Goal: Task Accomplishment & Management: Use online tool/utility

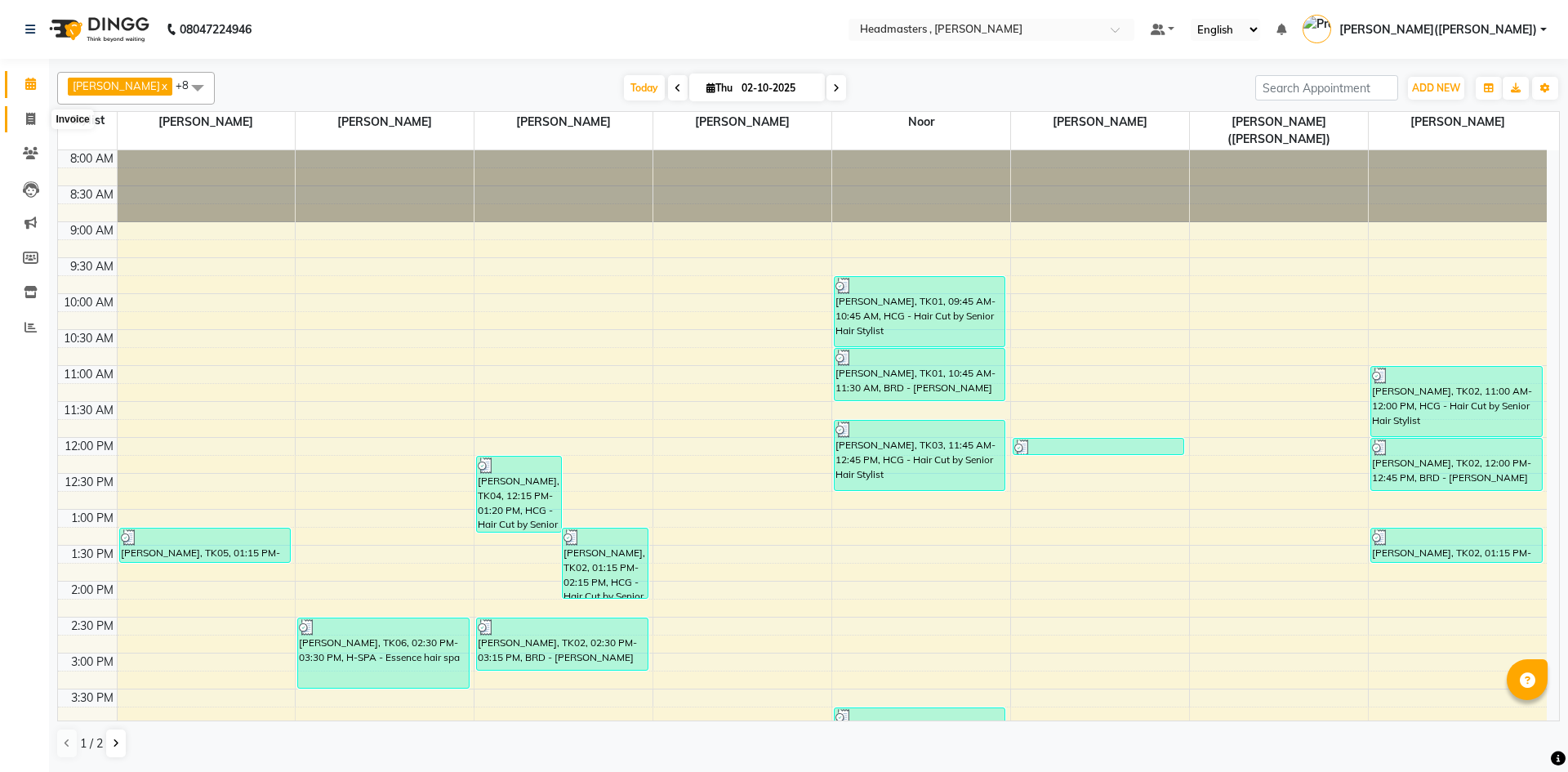
click at [33, 120] on icon at bounding box center [30, 119] width 9 height 12
select select "service"
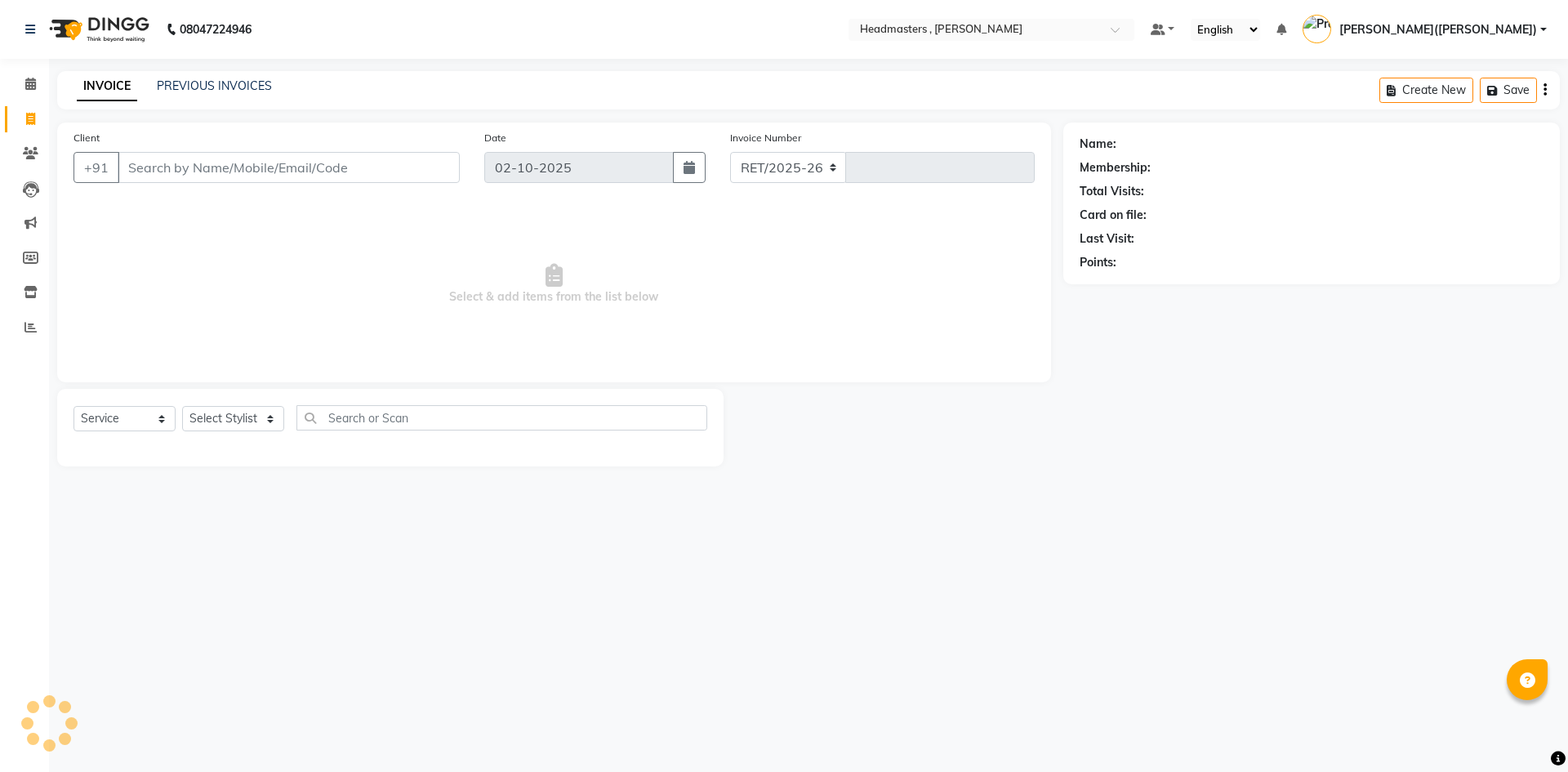
select select "8566"
type input "1451"
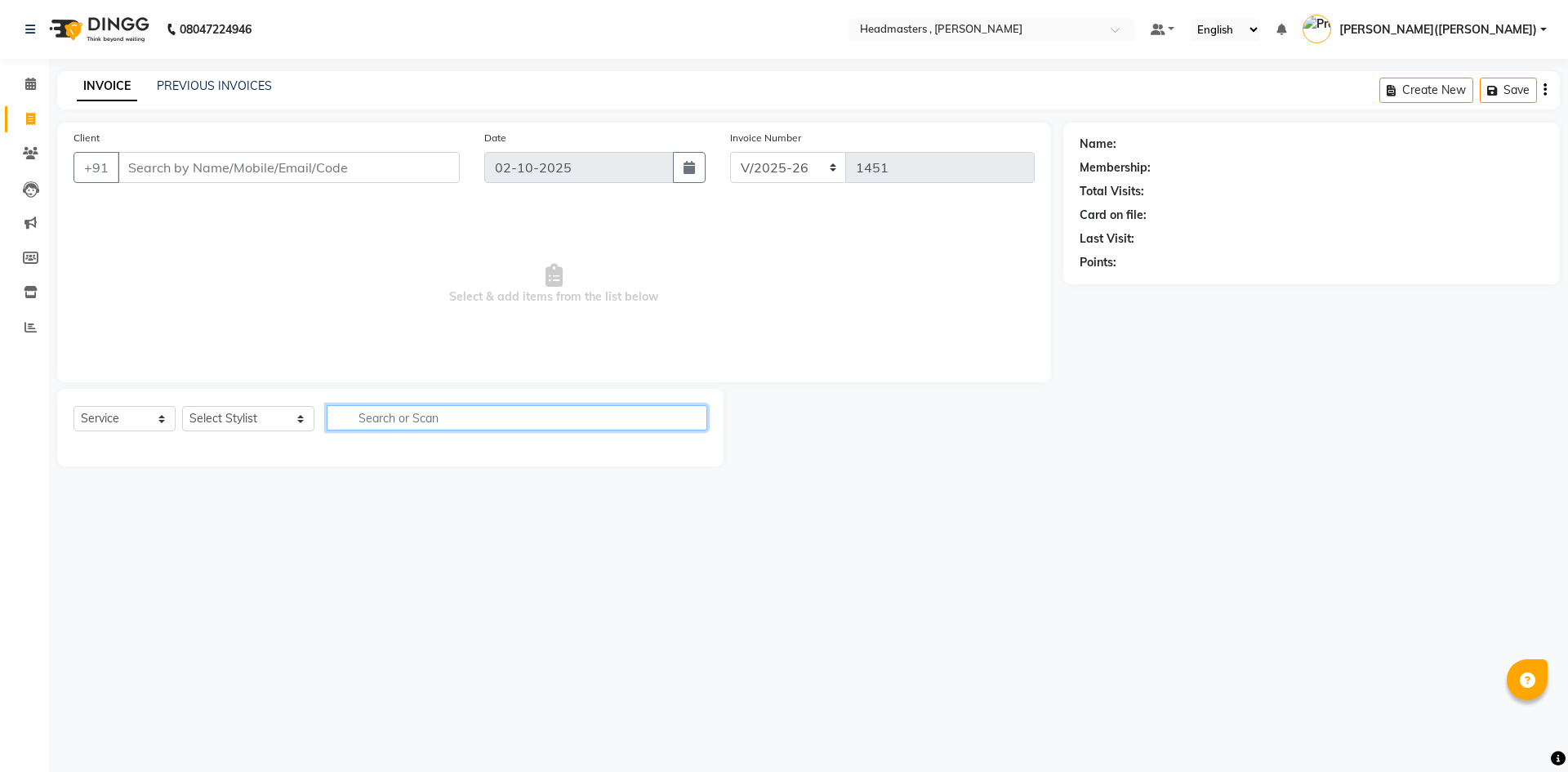
click at [375, 420] on input "text" at bounding box center [517, 417] width 381 height 25
type input "HEAT"
click at [260, 416] on select "Select Stylist [PERSON_NAME] [PERSON_NAME] [PERSON_NAME] [PERSON_NAME] [PERSON_…" at bounding box center [248, 418] width 132 height 25
click at [218, 161] on input "Client" at bounding box center [288, 167] width 342 height 31
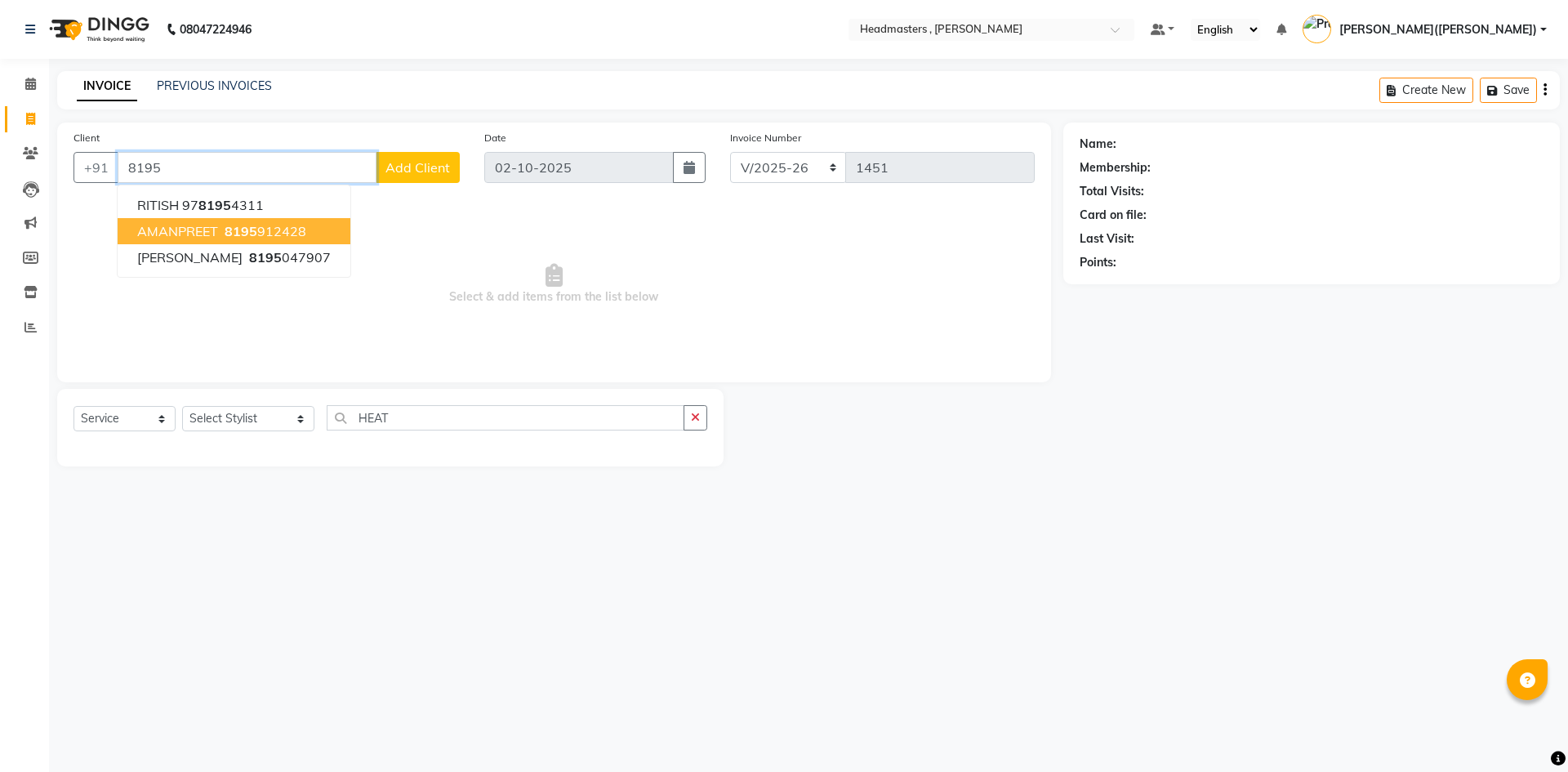
click at [210, 226] on span "AMANPREET" at bounding box center [177, 231] width 81 height 17
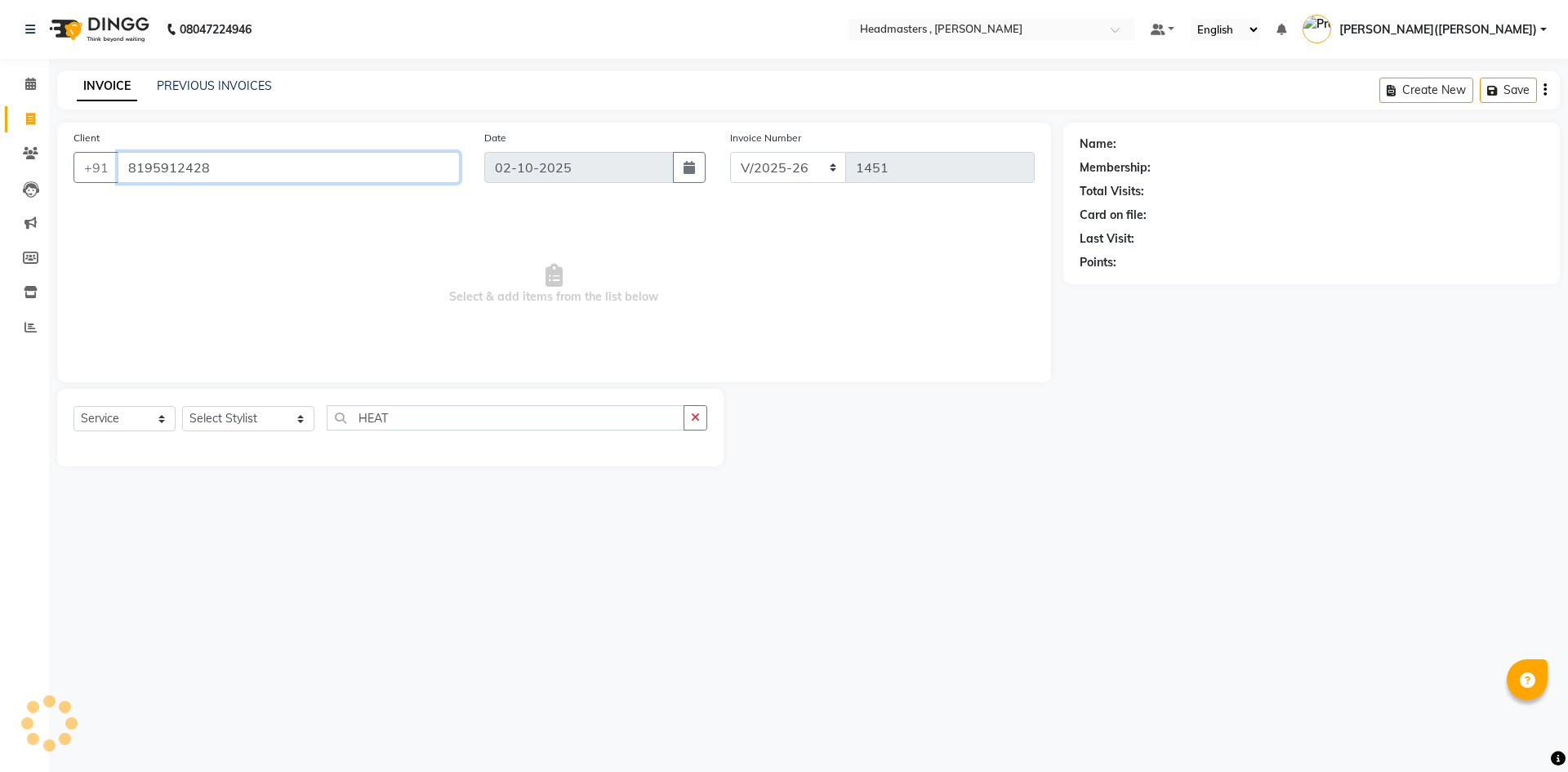
type input "8195912428"
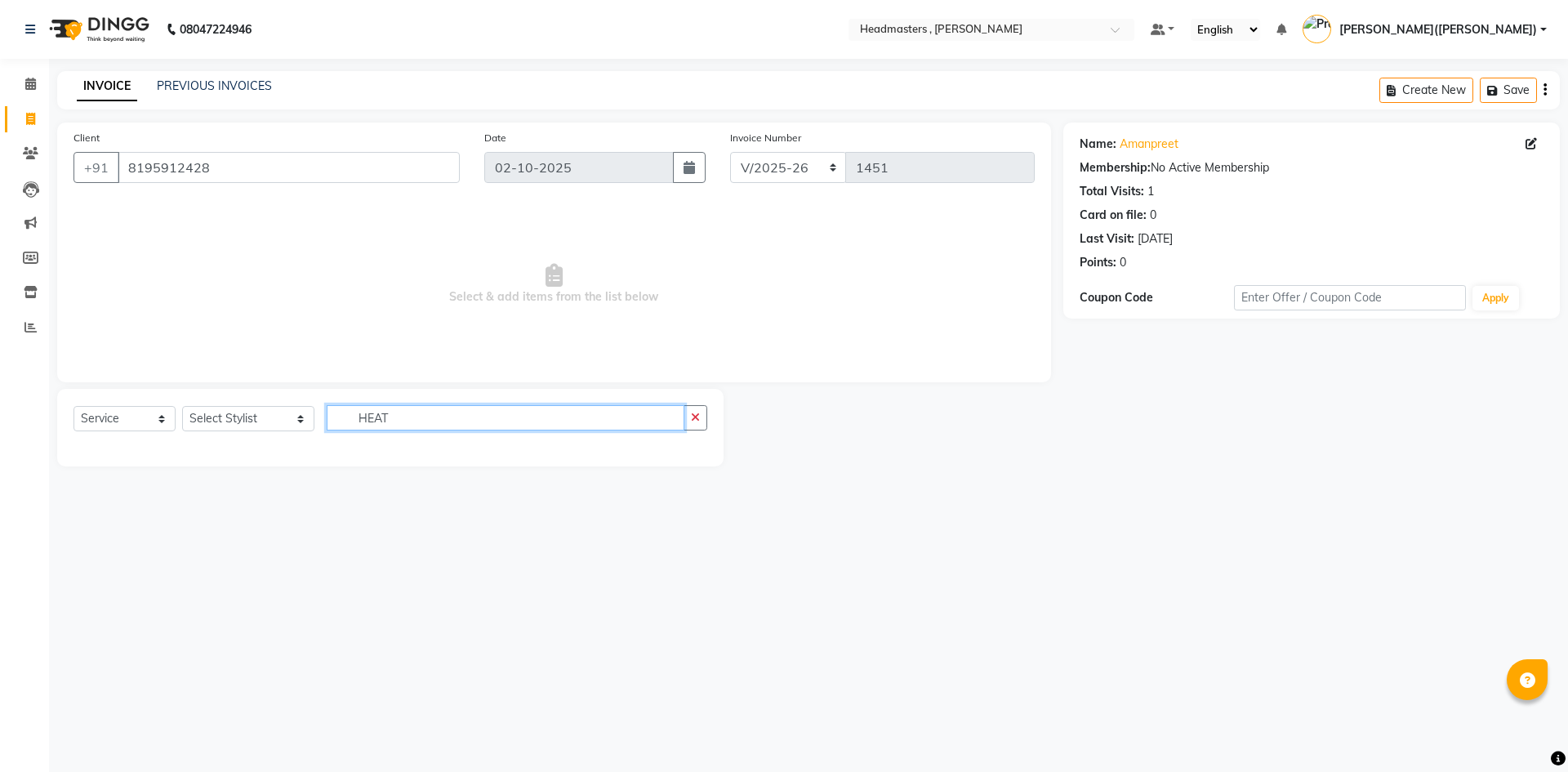
click at [384, 414] on input "HEAT" at bounding box center [505, 417] width 358 height 25
type input "H"
type input "HEAT"
click at [155, 413] on select "Select Service Product Membership Package Voucher Prepaid Gift Card" at bounding box center [124, 418] width 102 height 25
select select "product"
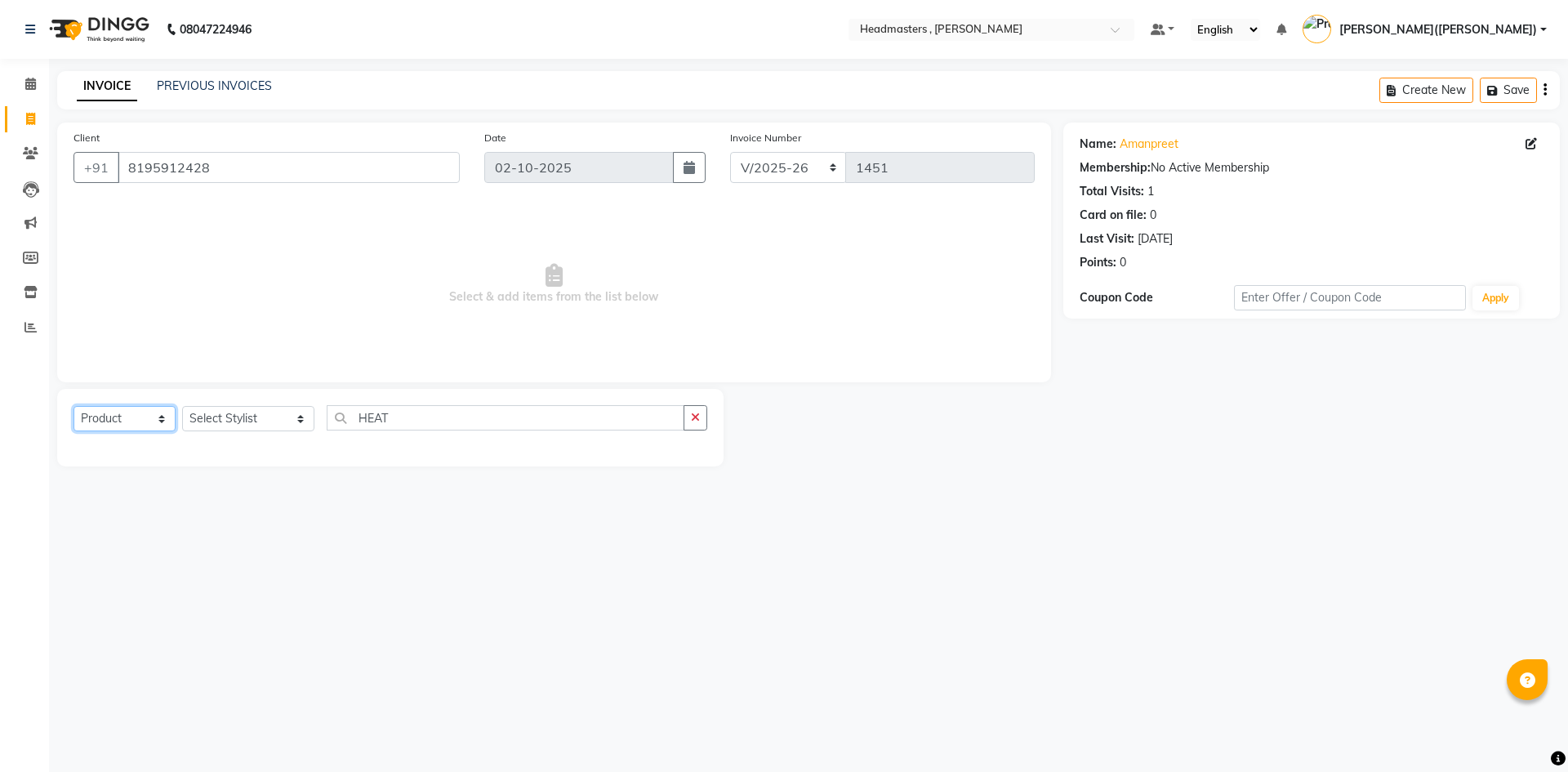
click at [73, 406] on select "Select Service Product Membership Package Voucher Prepaid Gift Card" at bounding box center [124, 418] width 102 height 25
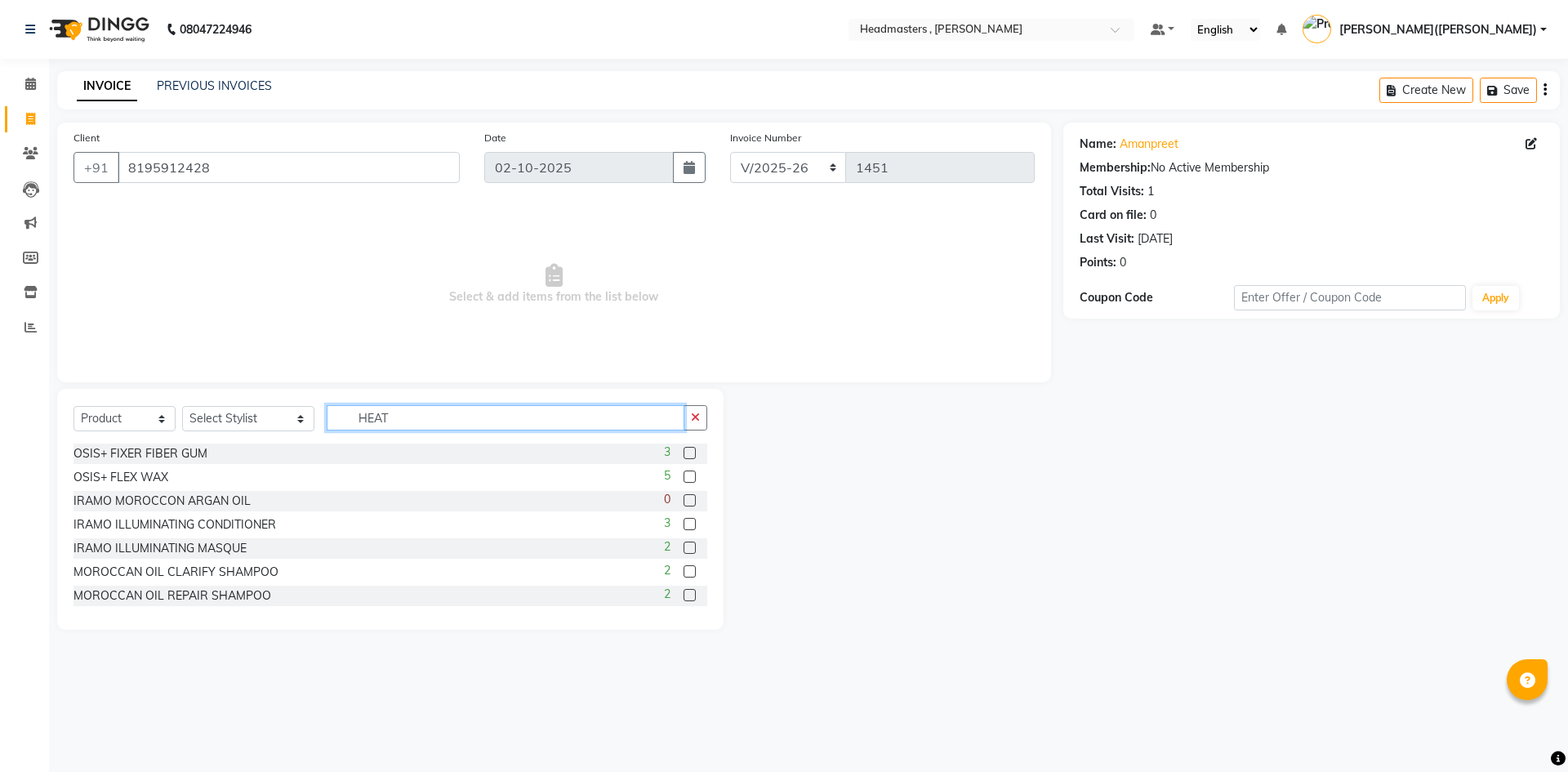
click at [370, 409] on input "HEAT" at bounding box center [505, 417] width 358 height 25
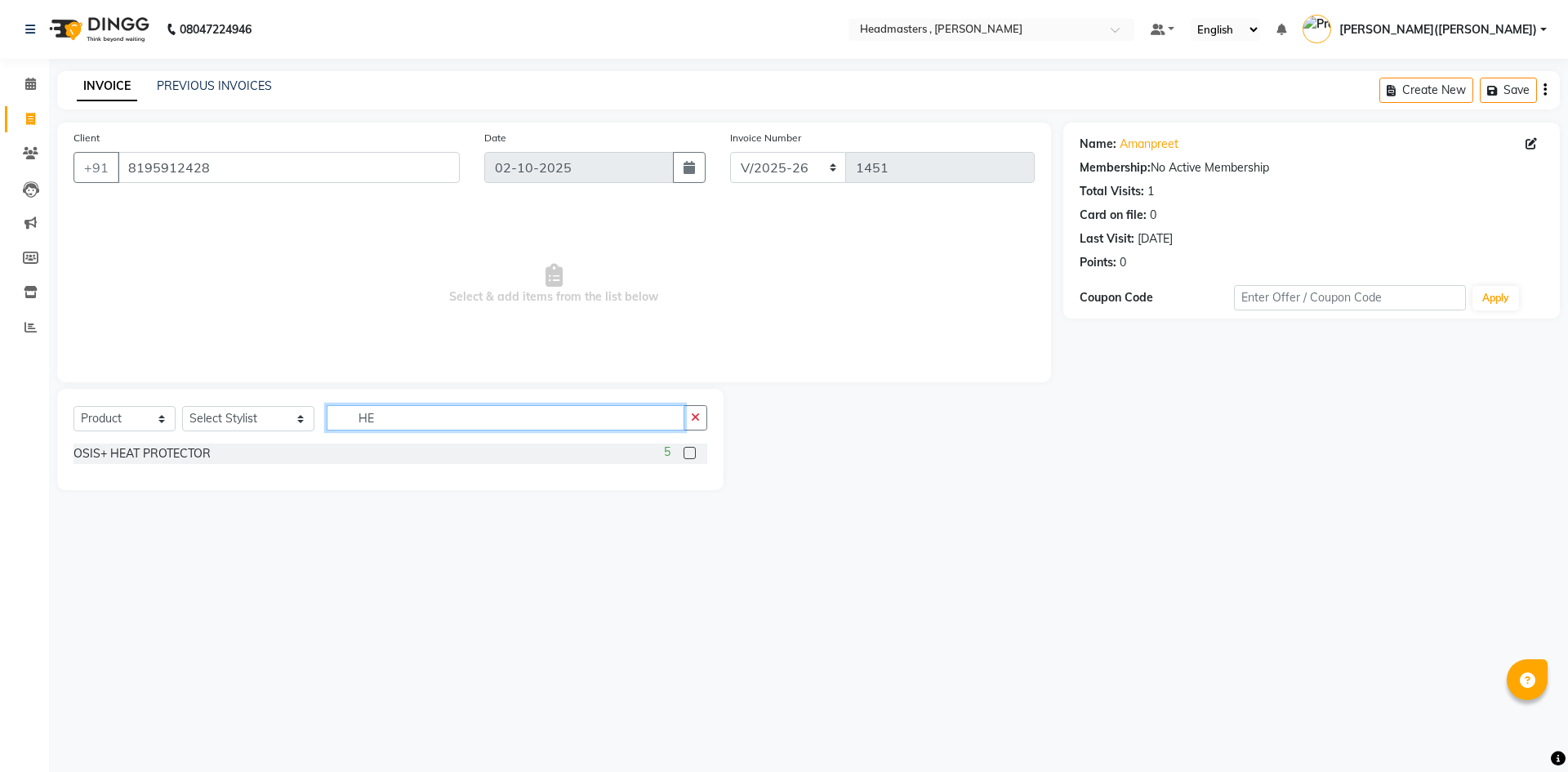
type input "H"
type input "HEAT"
click at [28, 75] on span at bounding box center [30, 85] width 29 height 19
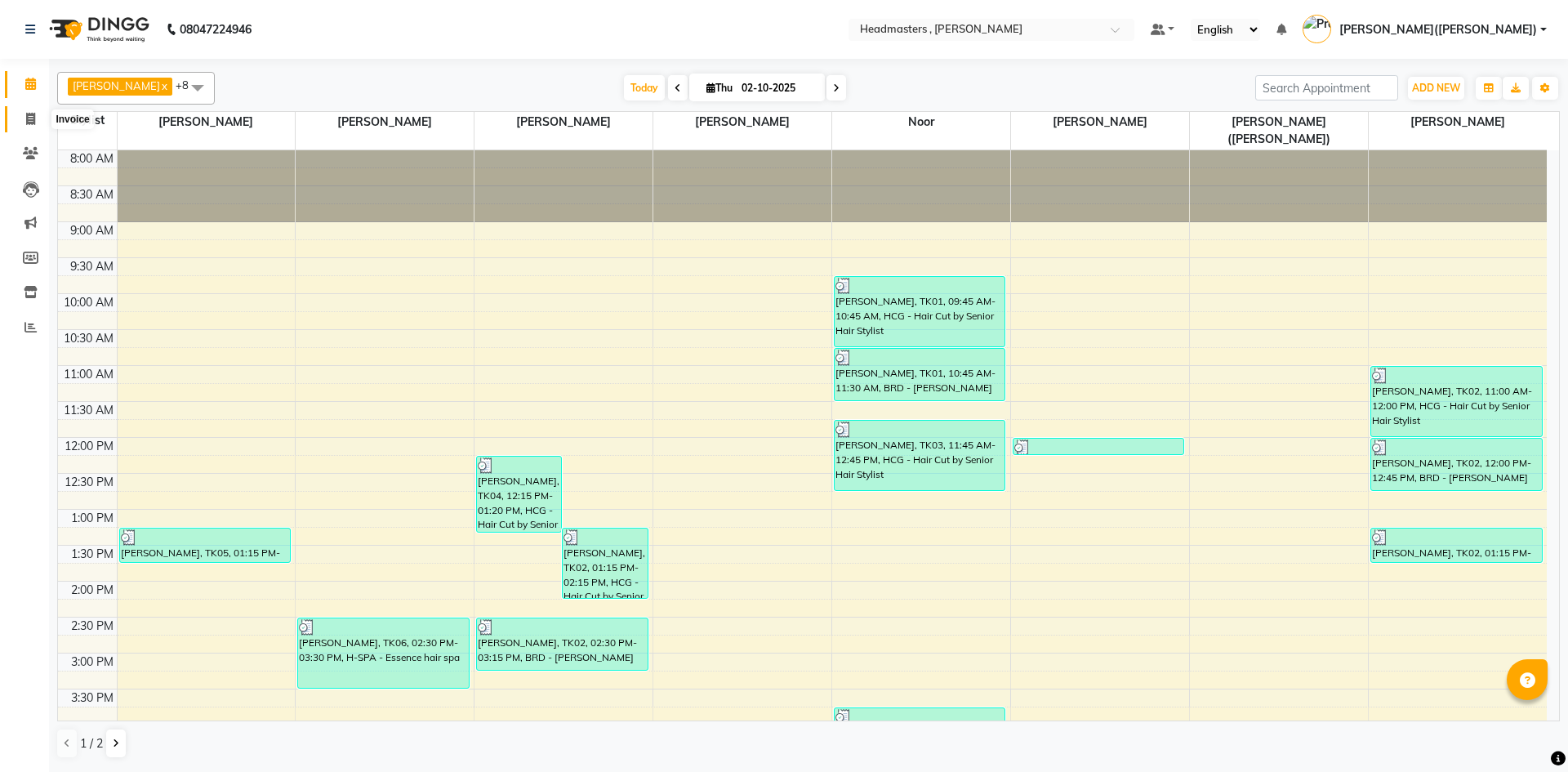
click at [22, 118] on span at bounding box center [30, 120] width 29 height 19
select select "service"
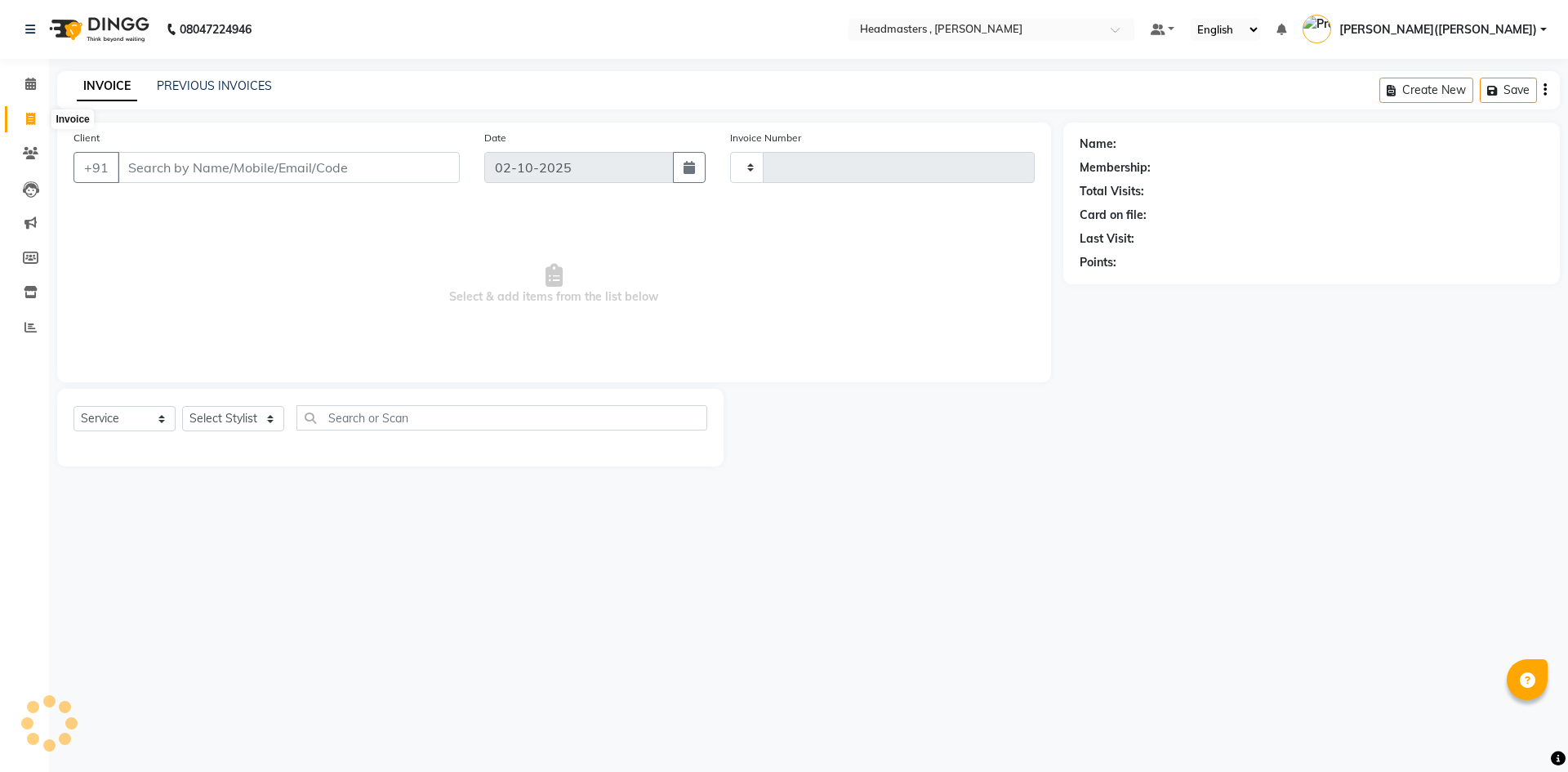
type input "1451"
select select "8566"
click at [27, 88] on icon at bounding box center [30, 84] width 10 height 12
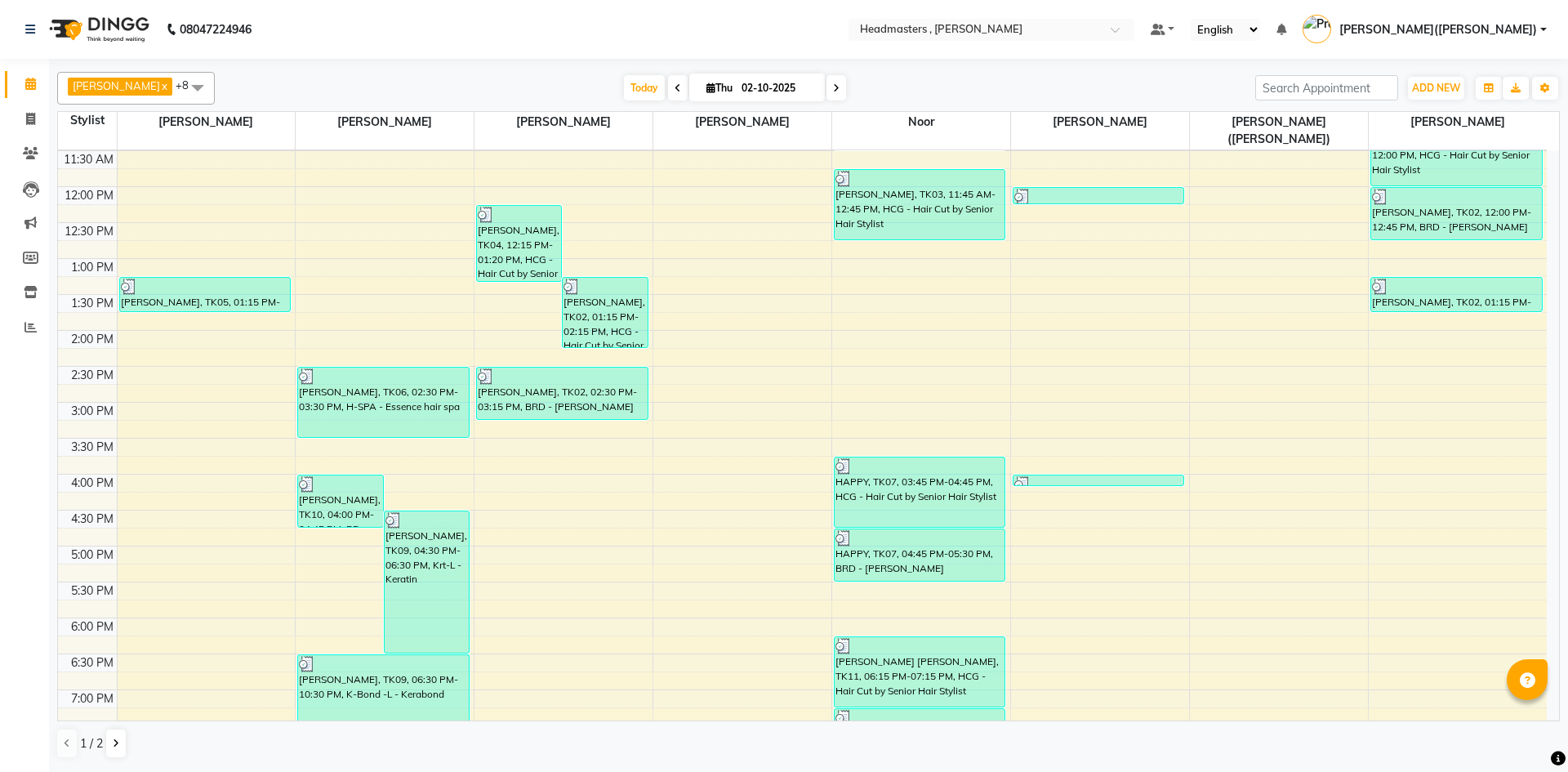
scroll to position [346, 0]
